Goal: Check status: Check status

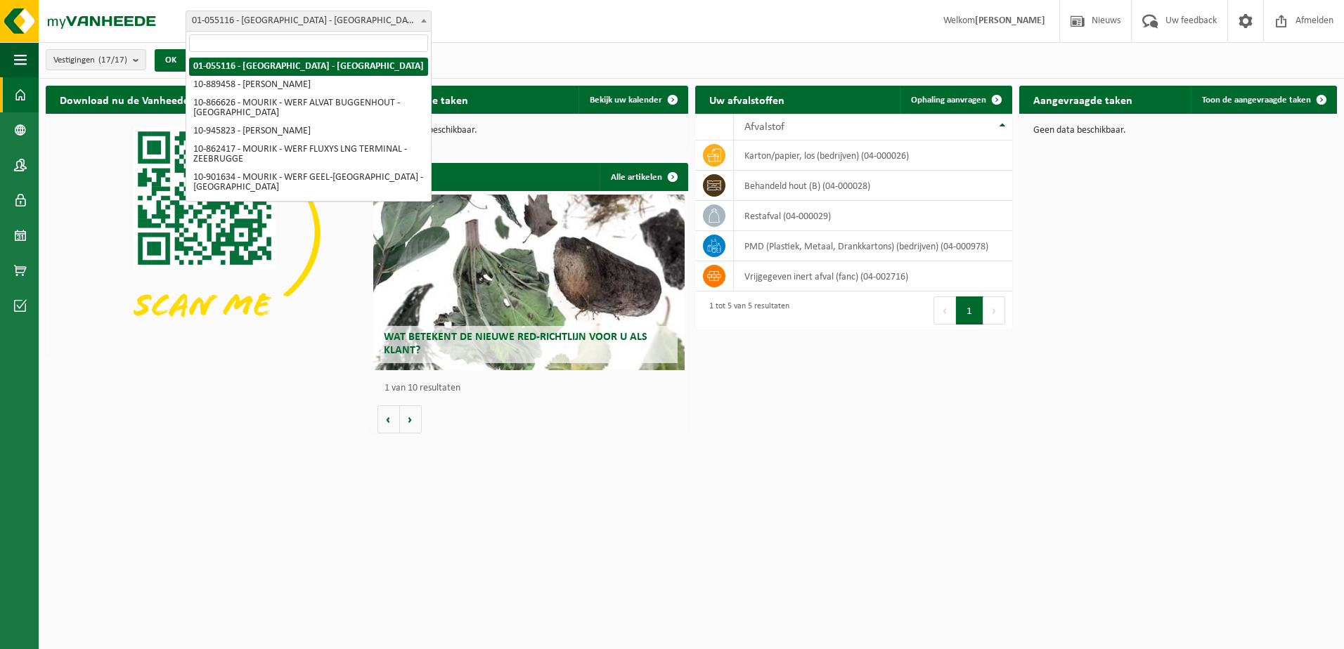
click at [289, 27] on span "01-055116 - [GEOGRAPHIC_DATA] - [GEOGRAPHIC_DATA]" at bounding box center [308, 21] width 245 height 20
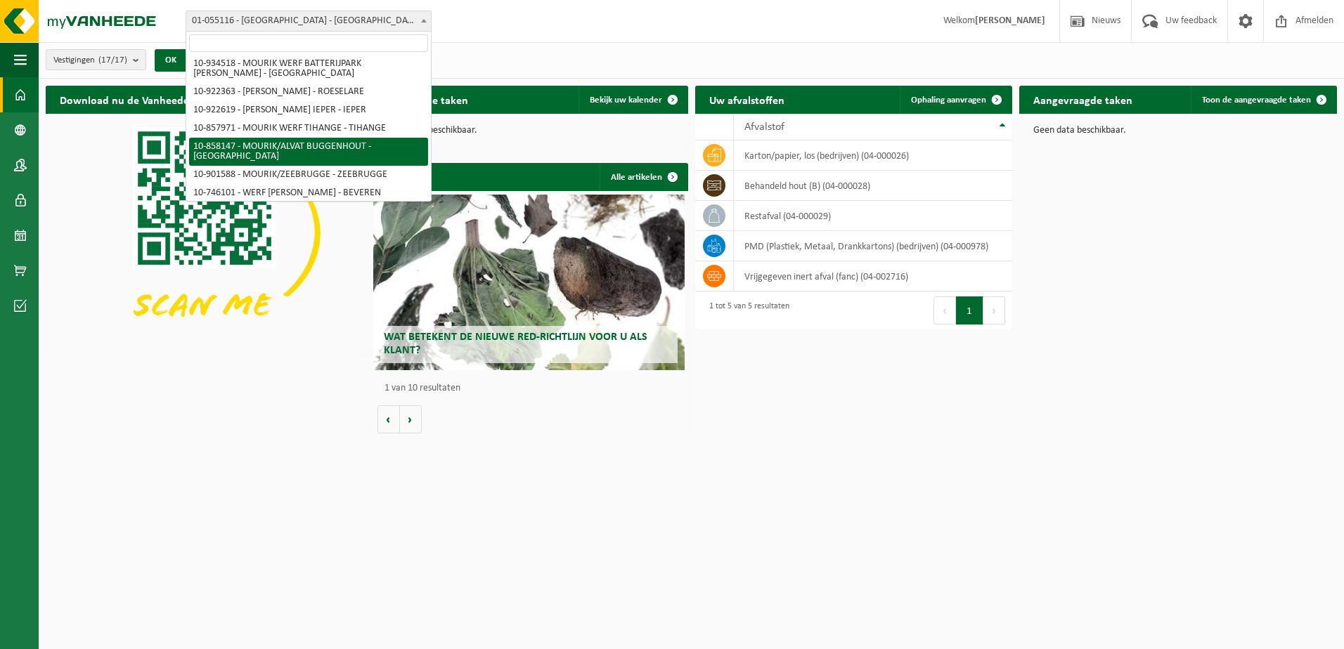
scroll to position [155, 0]
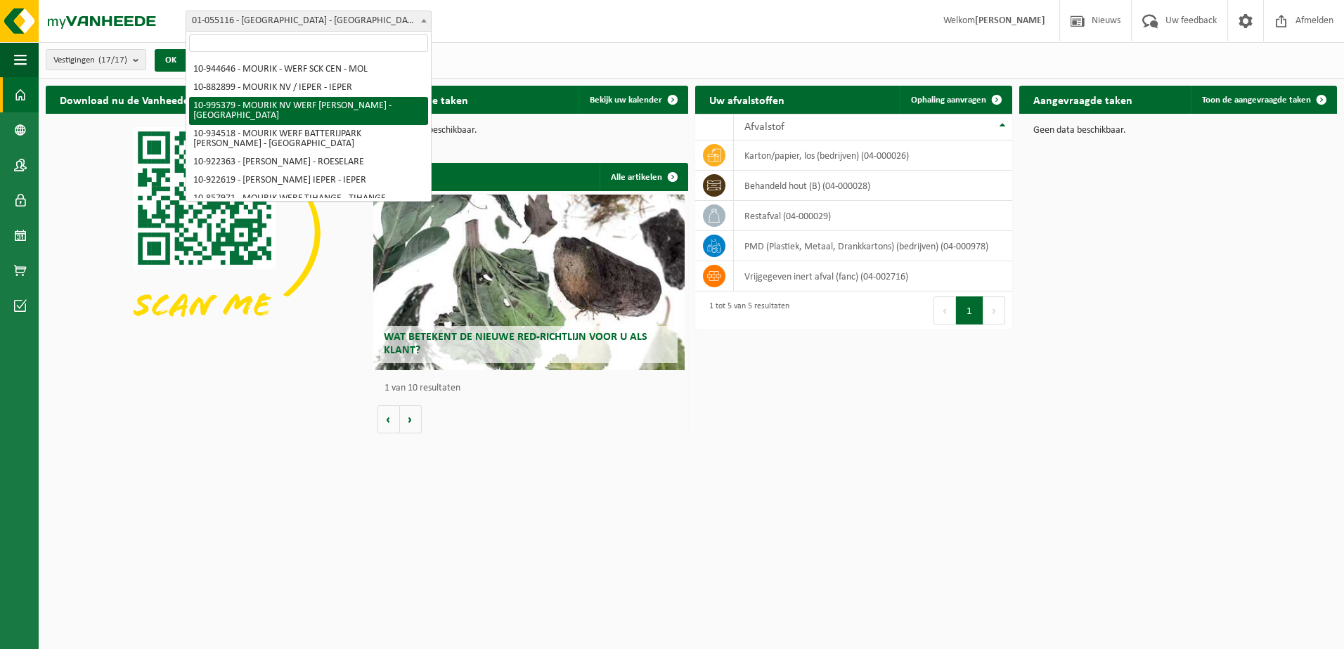
select select "172147"
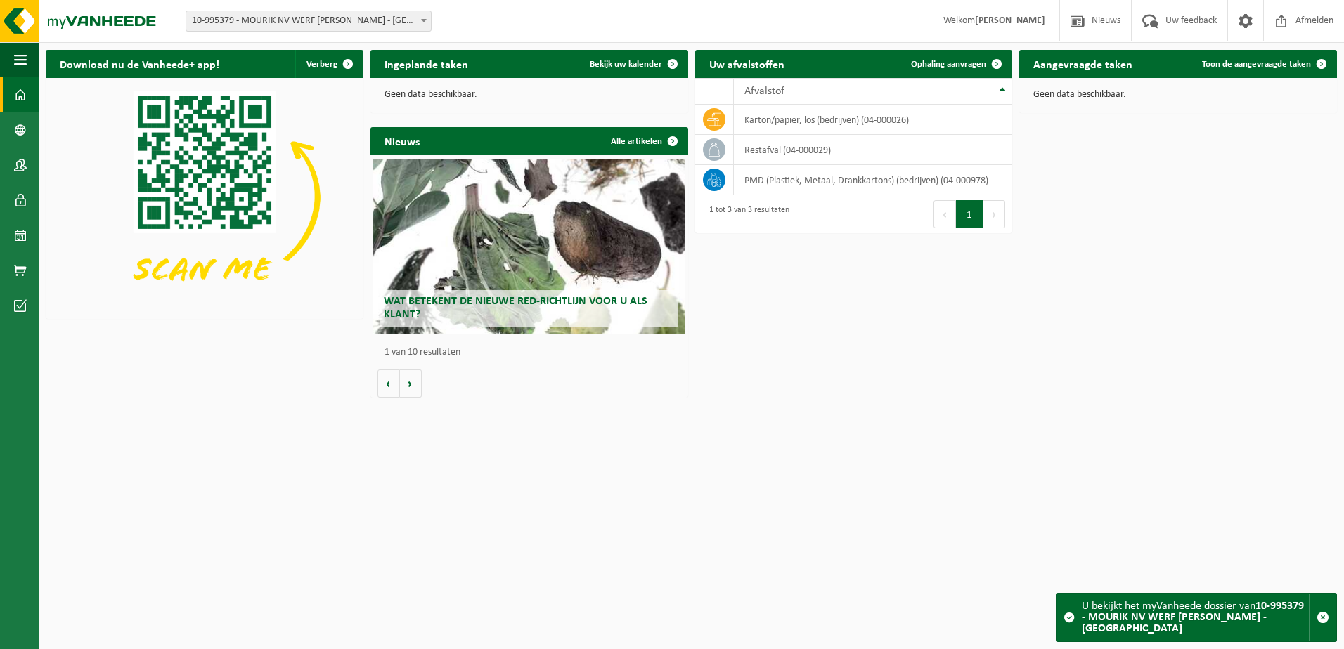
click at [834, 34] on div "Vestiging: 01-055116 - [GEOGRAPHIC_DATA] - [GEOGRAPHIC_DATA] 10-889458 - MOURIK…" at bounding box center [672, 21] width 1344 height 43
click at [646, 65] on span "Bekijk uw kalender" at bounding box center [626, 64] width 72 height 9
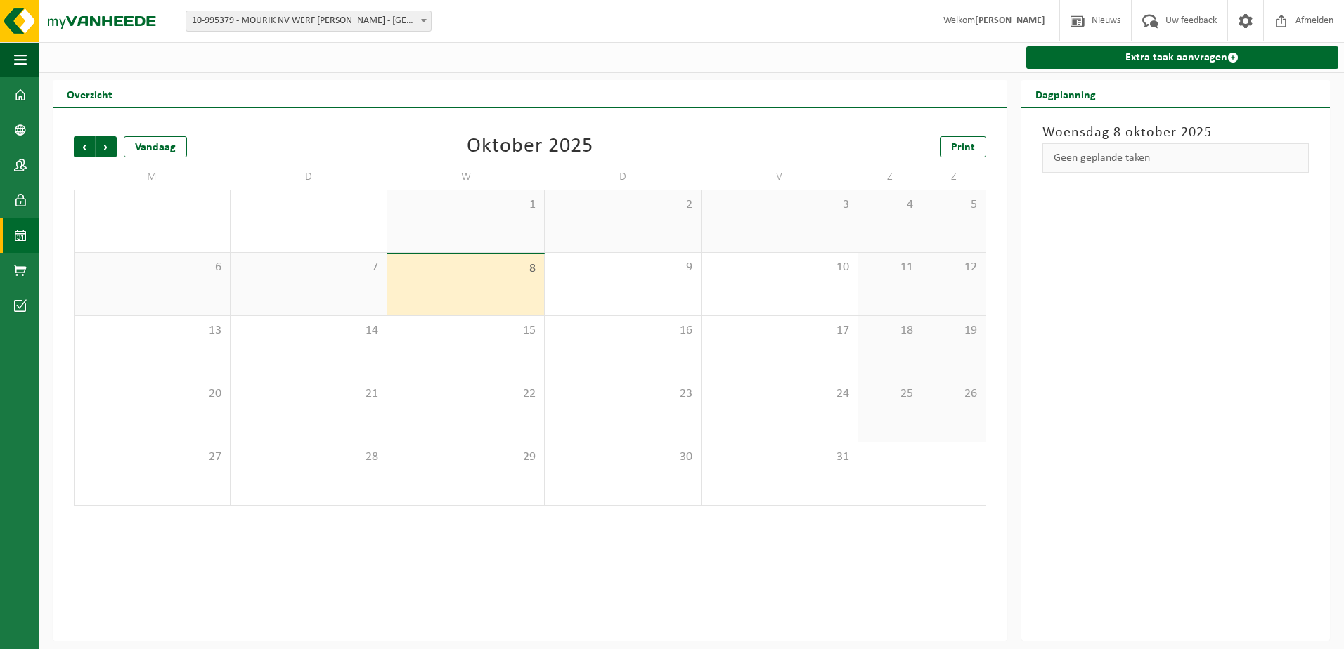
click at [544, 136] on div "Oktober 2025" at bounding box center [530, 146] width 126 height 21
